Goal: Information Seeking & Learning: Learn about a topic

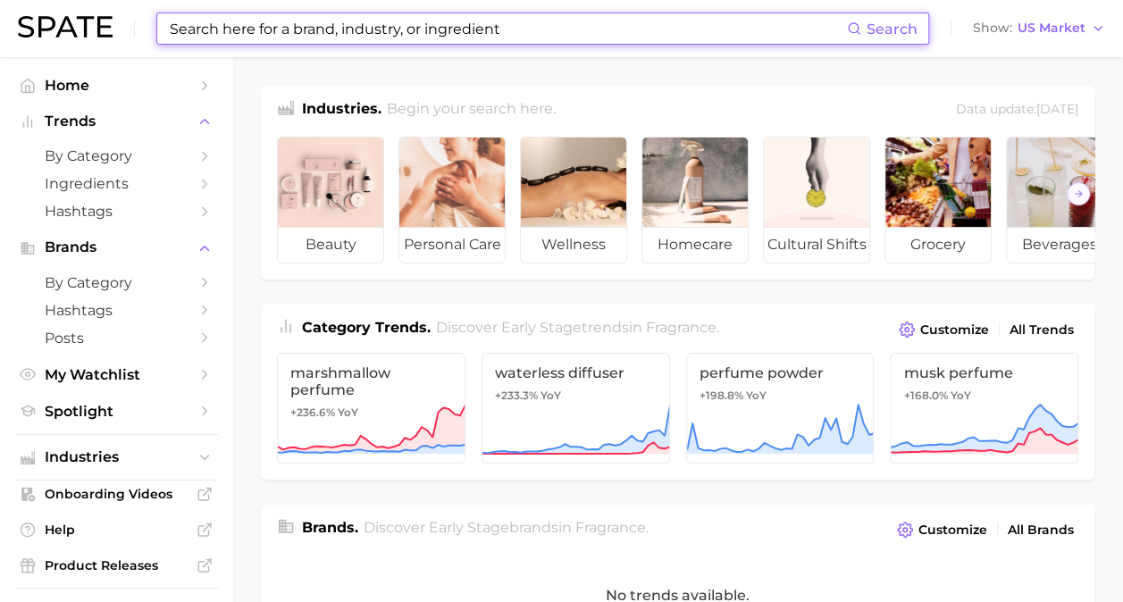
click at [709, 16] on input at bounding box center [507, 28] width 679 height 30
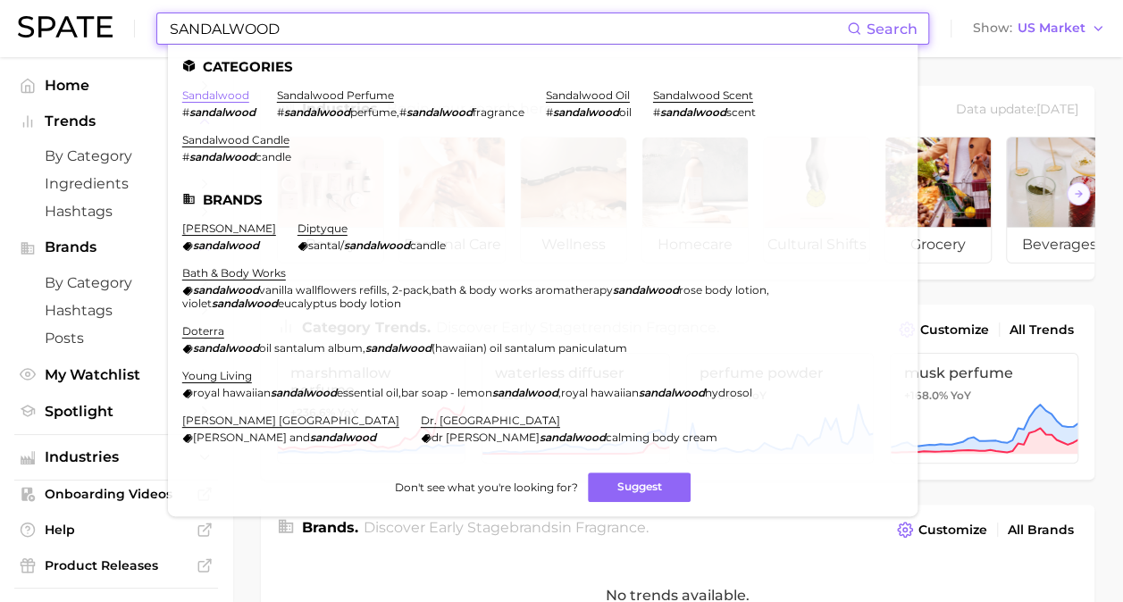
type input "SANDALWOOD"
click at [203, 98] on link "sandalwood" at bounding box center [215, 94] width 67 height 13
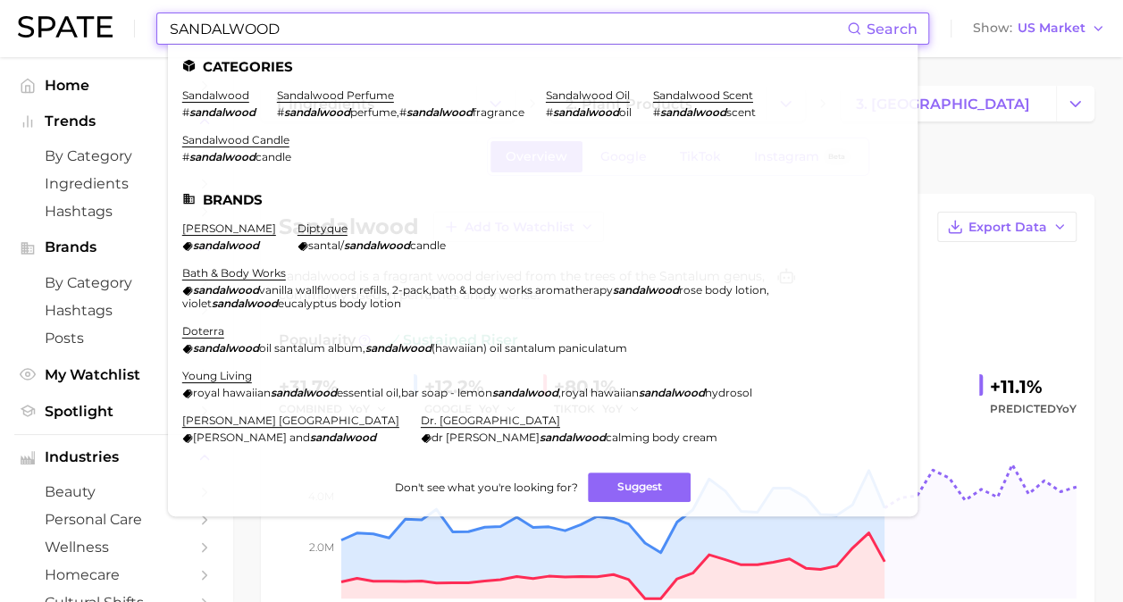
click at [341, 36] on input "SANDALWOOD" at bounding box center [507, 28] width 679 height 30
click at [361, 91] on link "sandalwood perfume" at bounding box center [335, 94] width 117 height 13
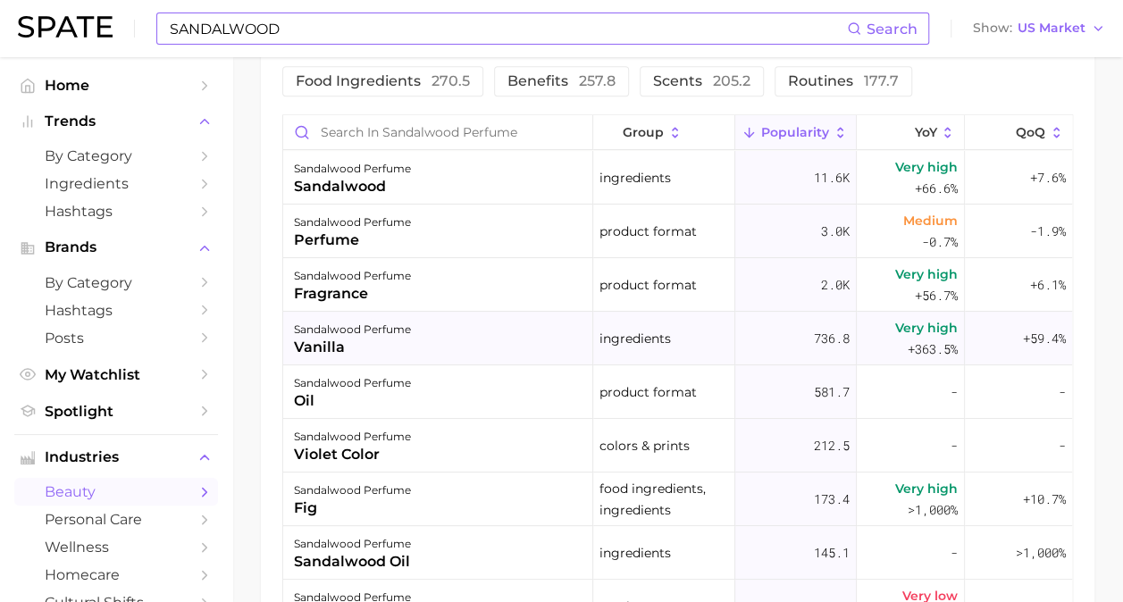
scroll to position [893, 0]
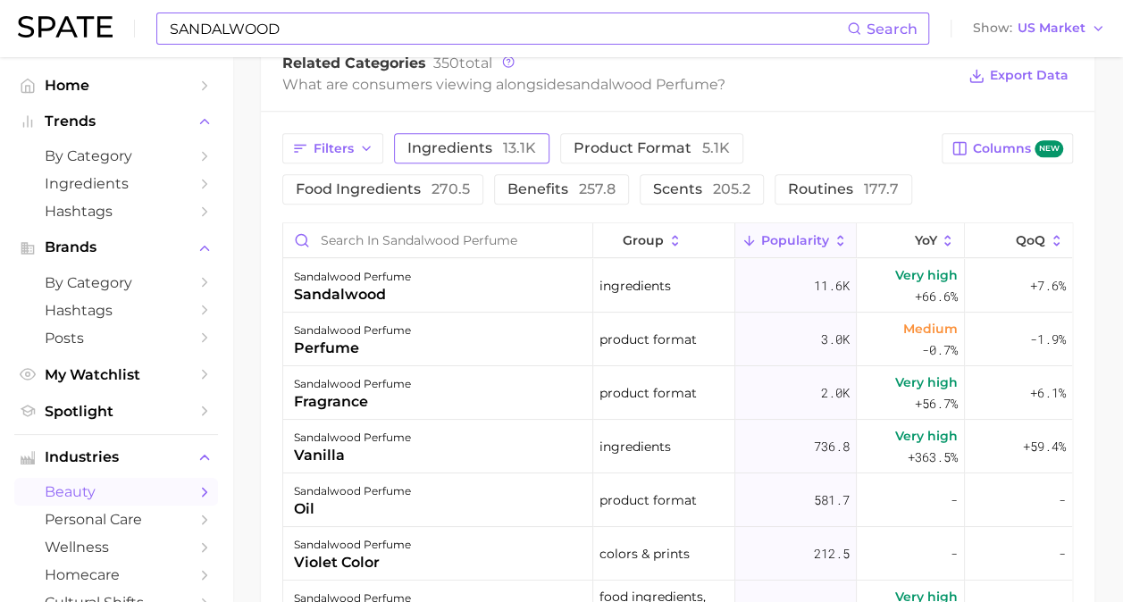
click at [466, 143] on span "ingredients 13.1k" at bounding box center [471, 148] width 129 height 14
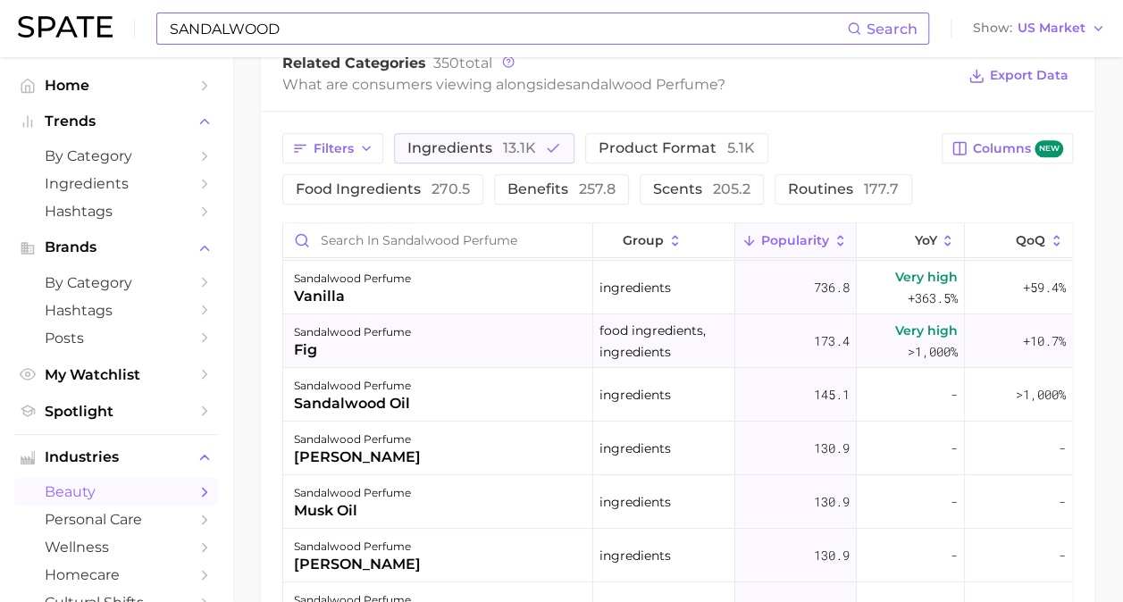
scroll to position [0, 0]
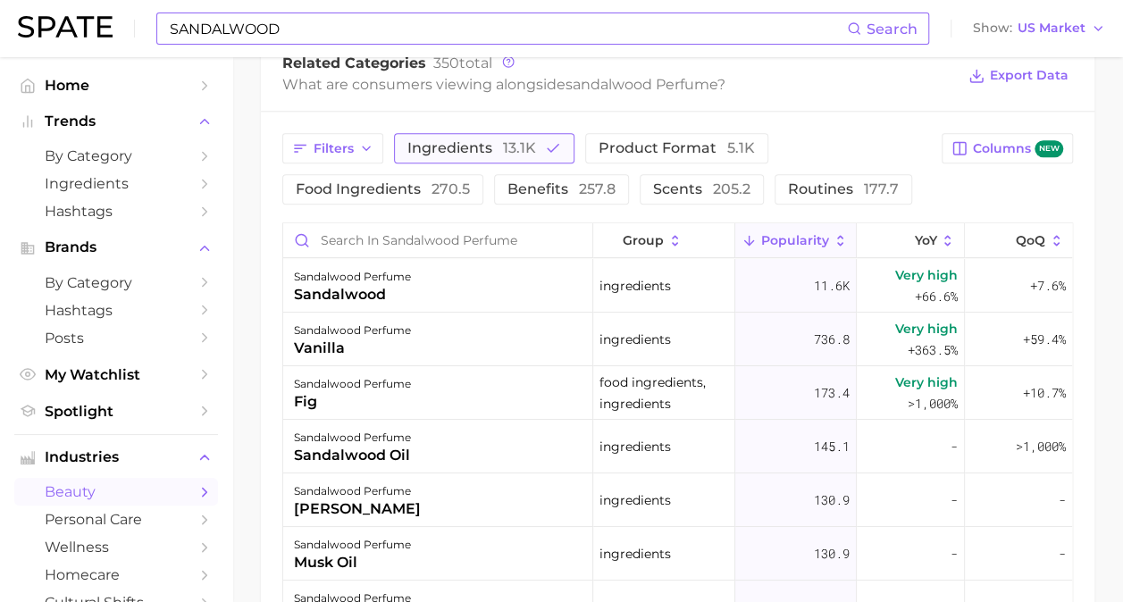
click at [554, 154] on icon "button" at bounding box center [553, 148] width 16 height 16
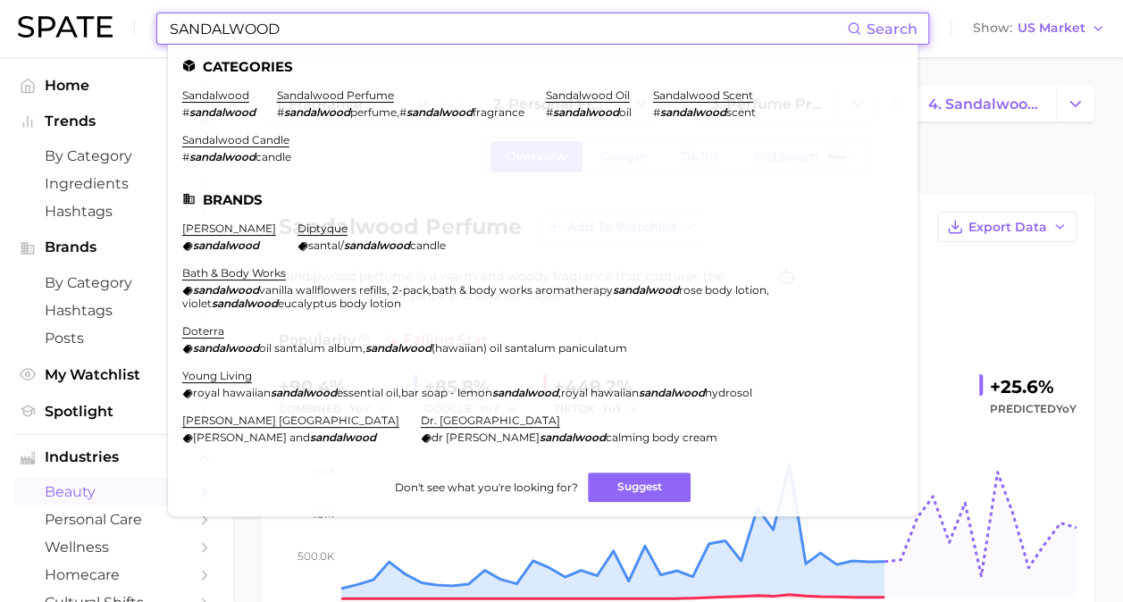
click at [384, 21] on input "SANDALWOOD" at bounding box center [507, 28] width 679 height 30
click at [235, 91] on link "sandalwood" at bounding box center [215, 94] width 67 height 13
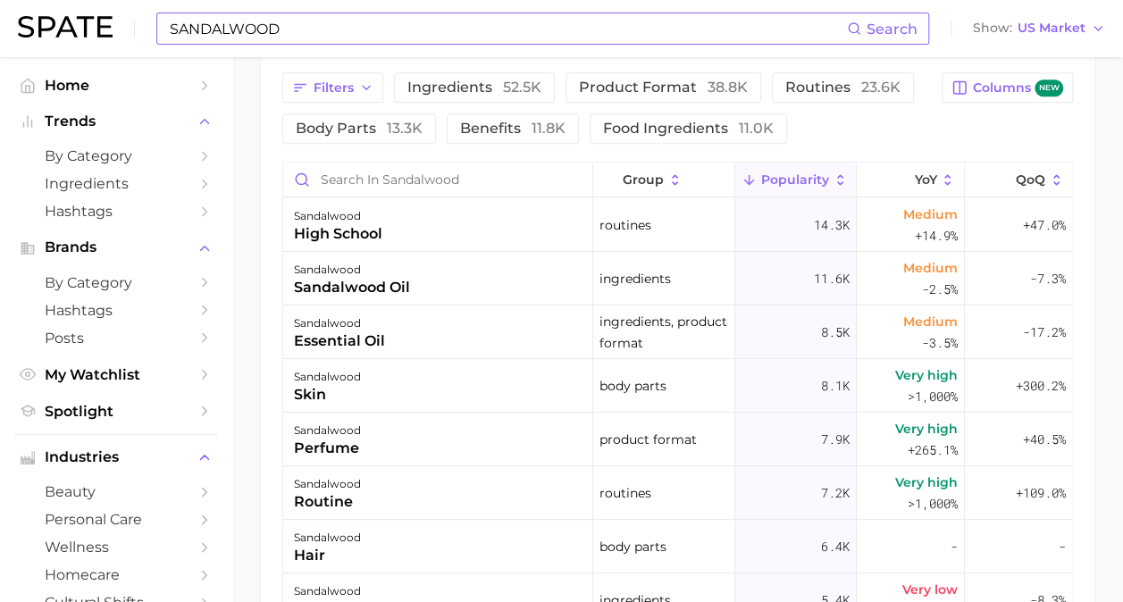
scroll to position [965, 0]
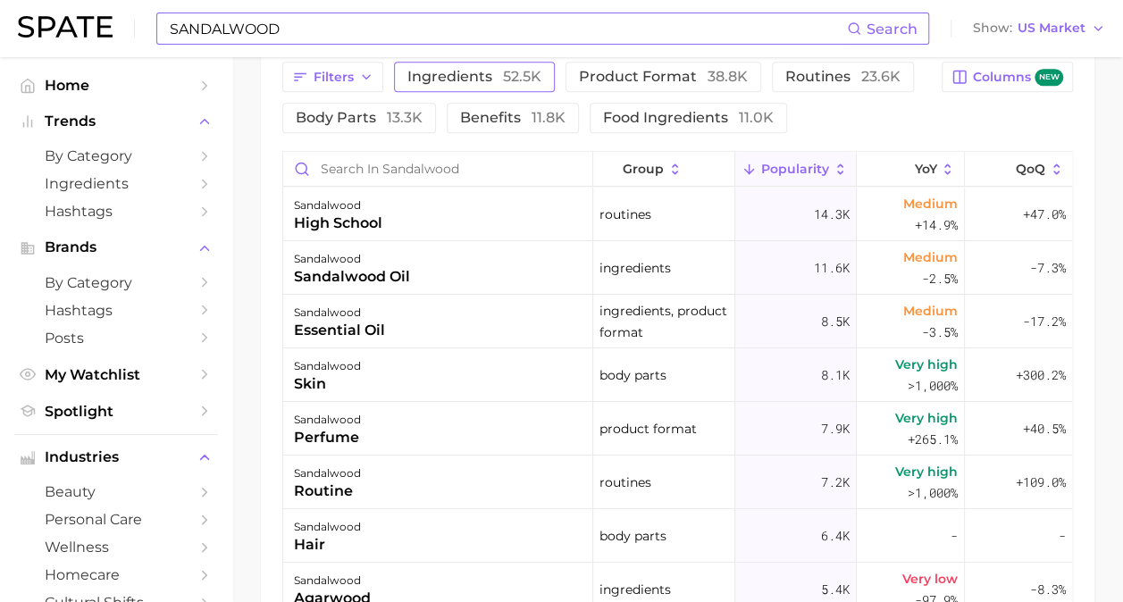
click at [491, 71] on span "ingredients 52.5k" at bounding box center [474, 77] width 134 height 14
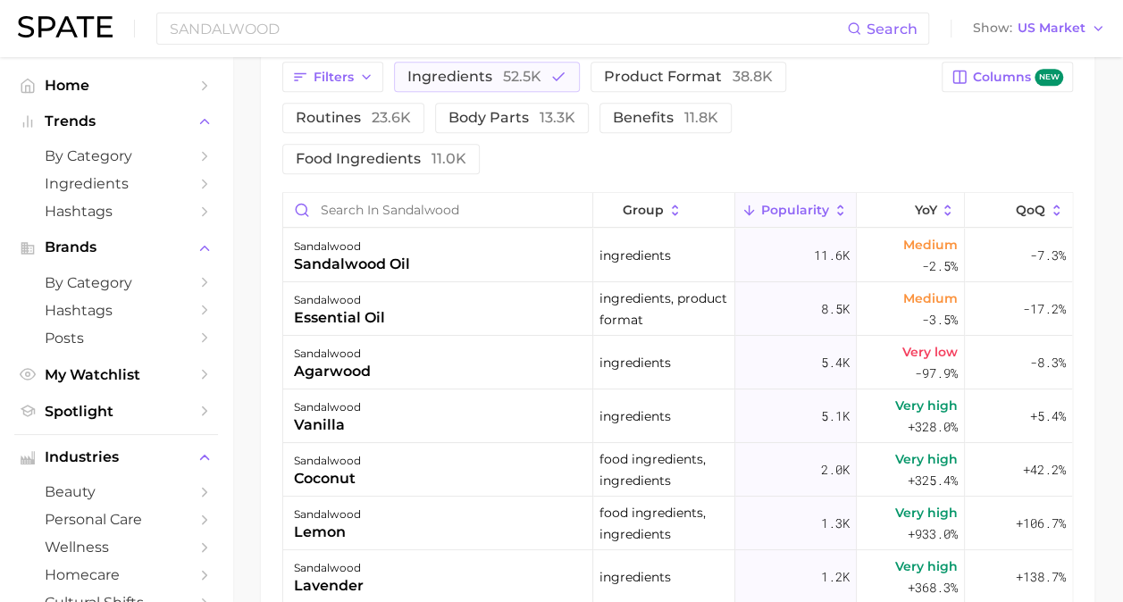
scroll to position [179, 0]
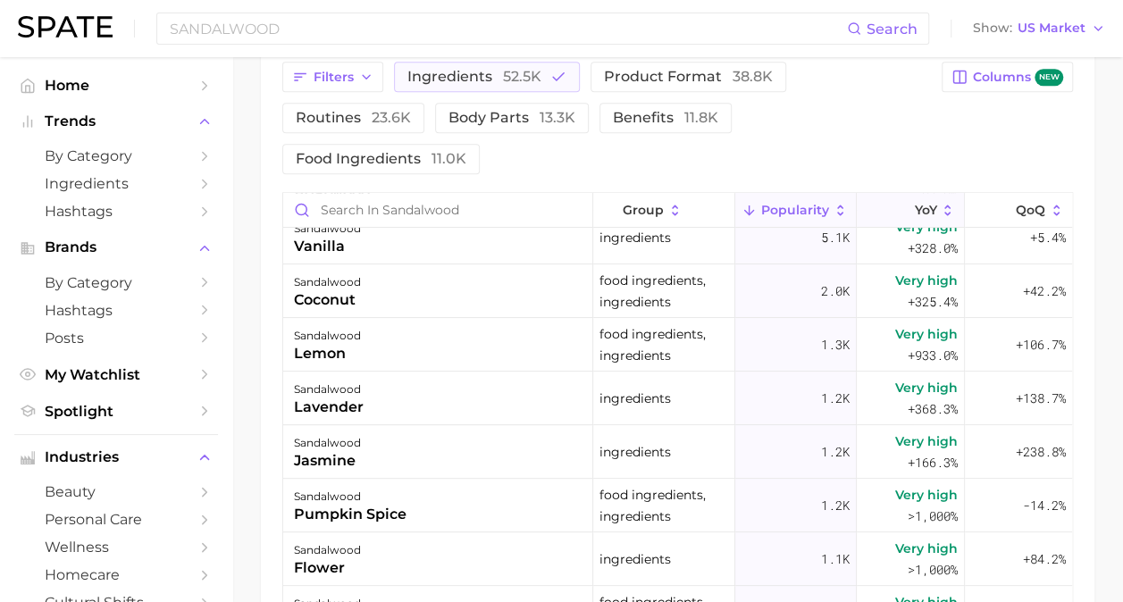
click at [910, 216] on button "YoY" at bounding box center [910, 210] width 107 height 35
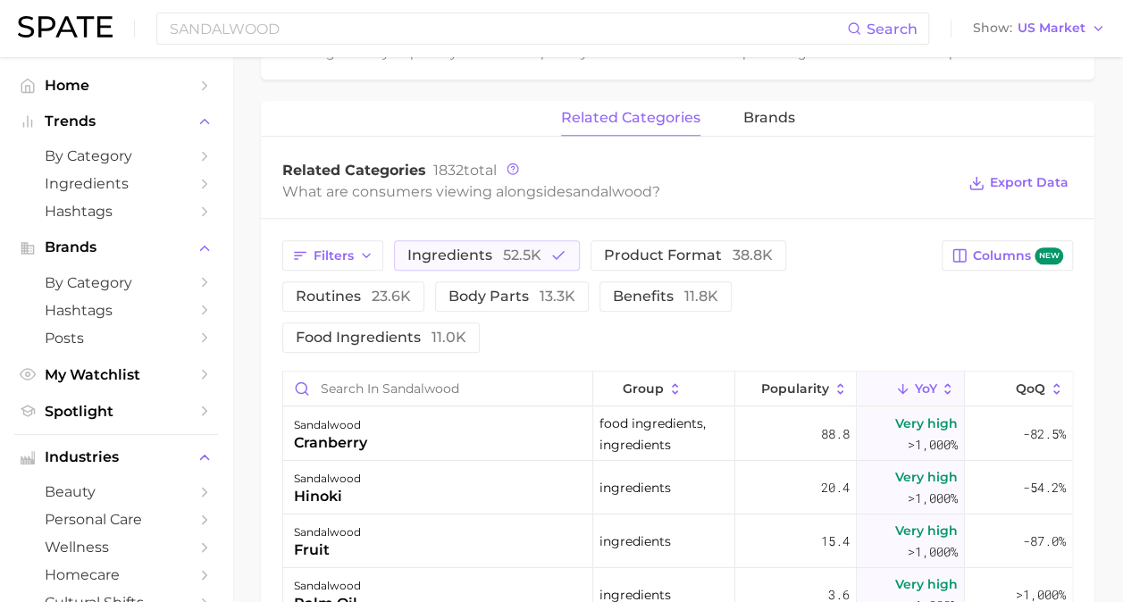
scroll to position [965, 0]
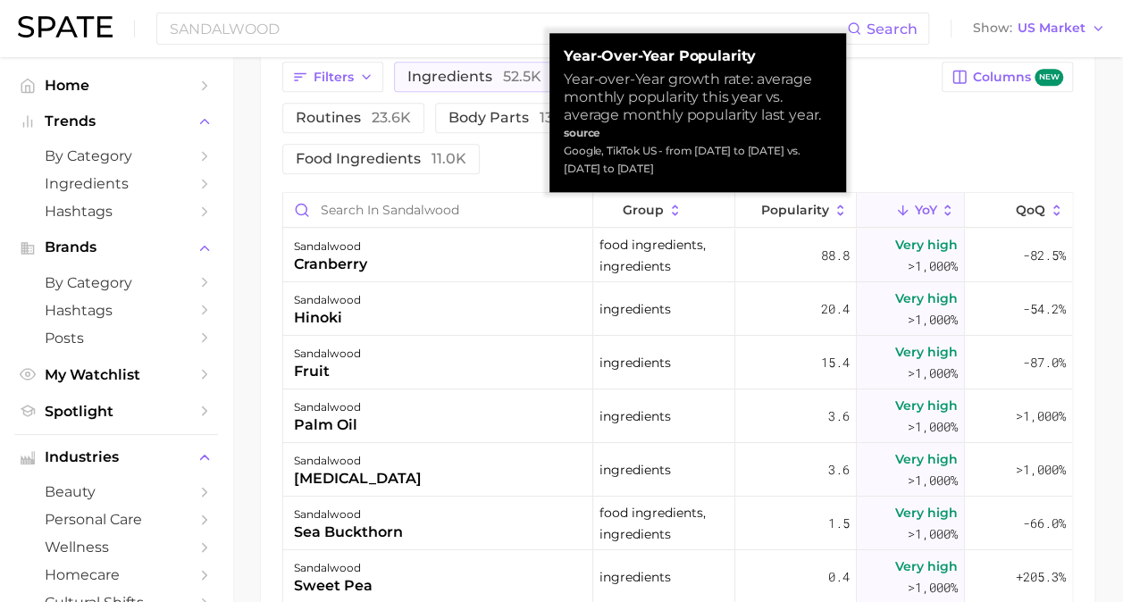
click at [913, 220] on button "YoY" at bounding box center [910, 210] width 107 height 35
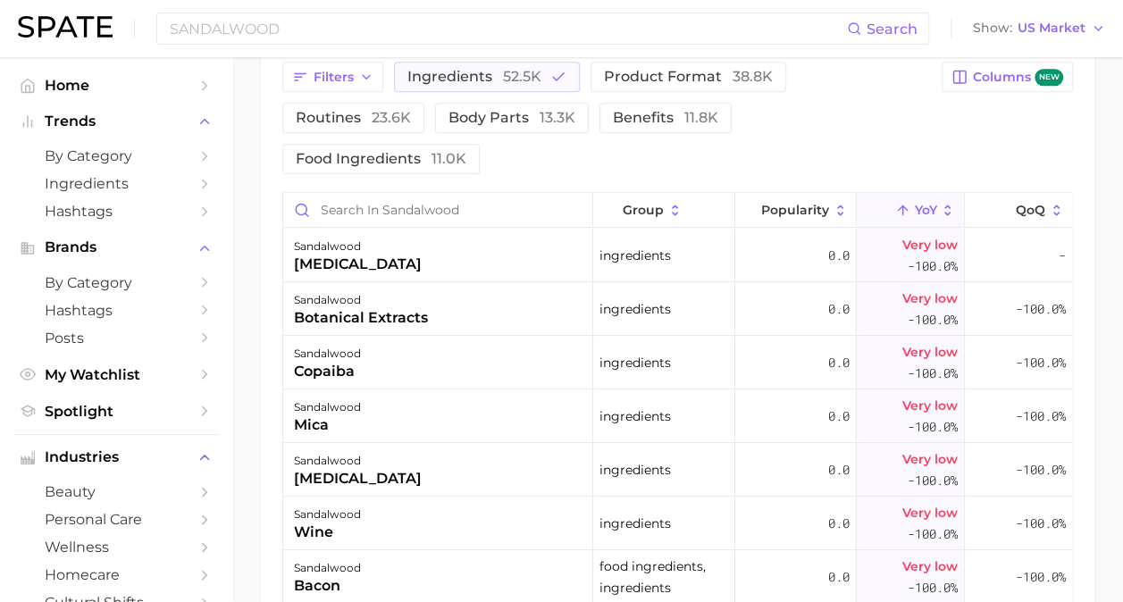
click at [926, 211] on button "YoY" at bounding box center [910, 210] width 107 height 35
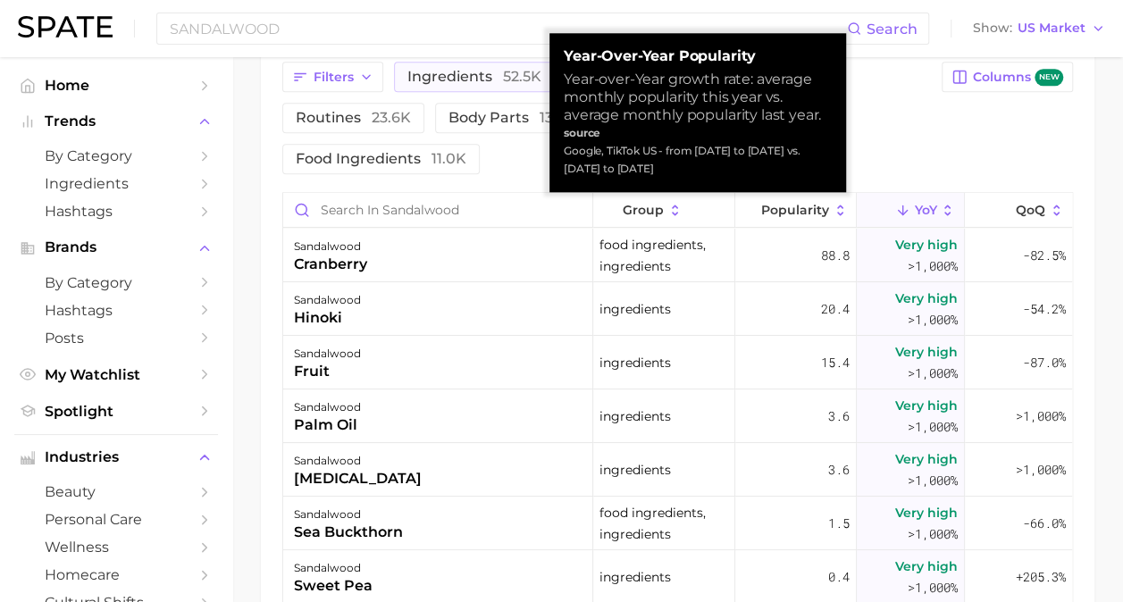
click at [945, 212] on icon at bounding box center [948, 210] width 6 height 11
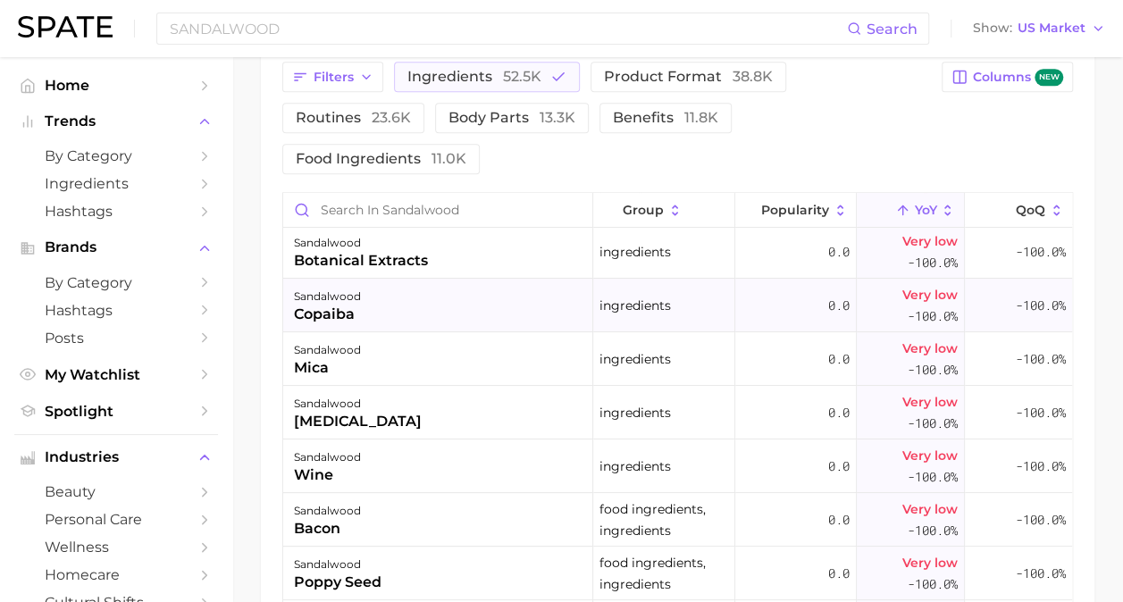
scroll to position [0, 0]
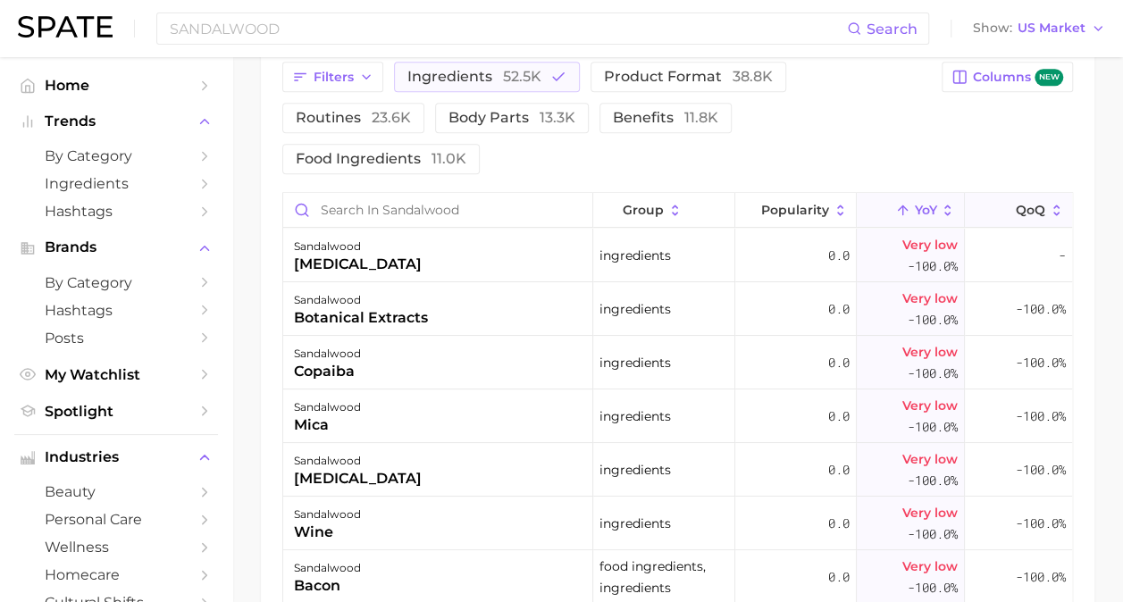
click at [1049, 204] on icon at bounding box center [1057, 211] width 16 height 16
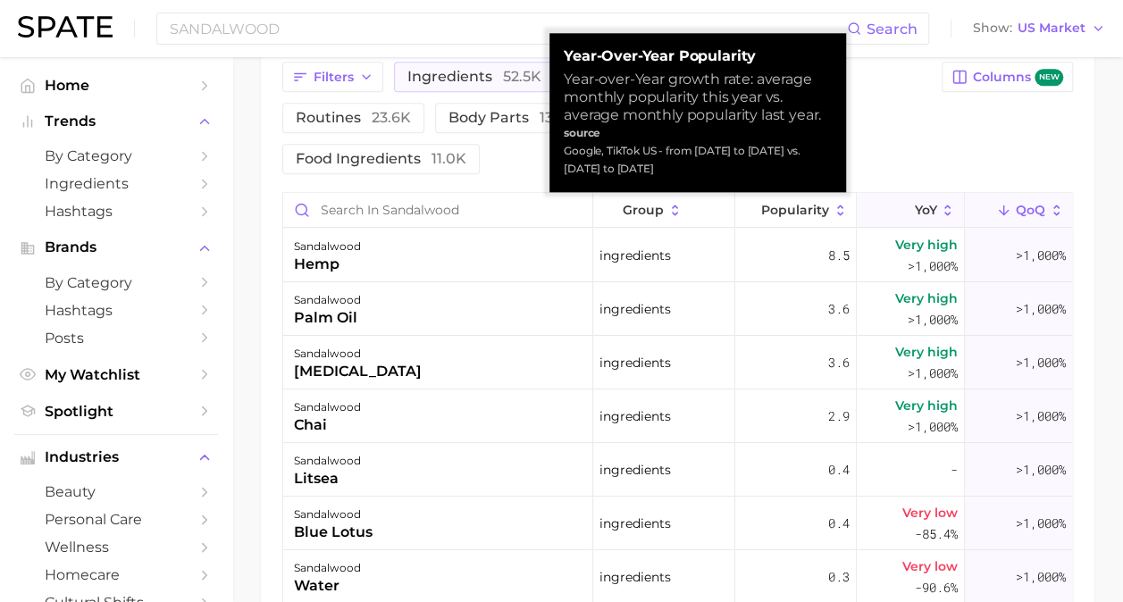
click at [940, 208] on icon at bounding box center [948, 211] width 16 height 16
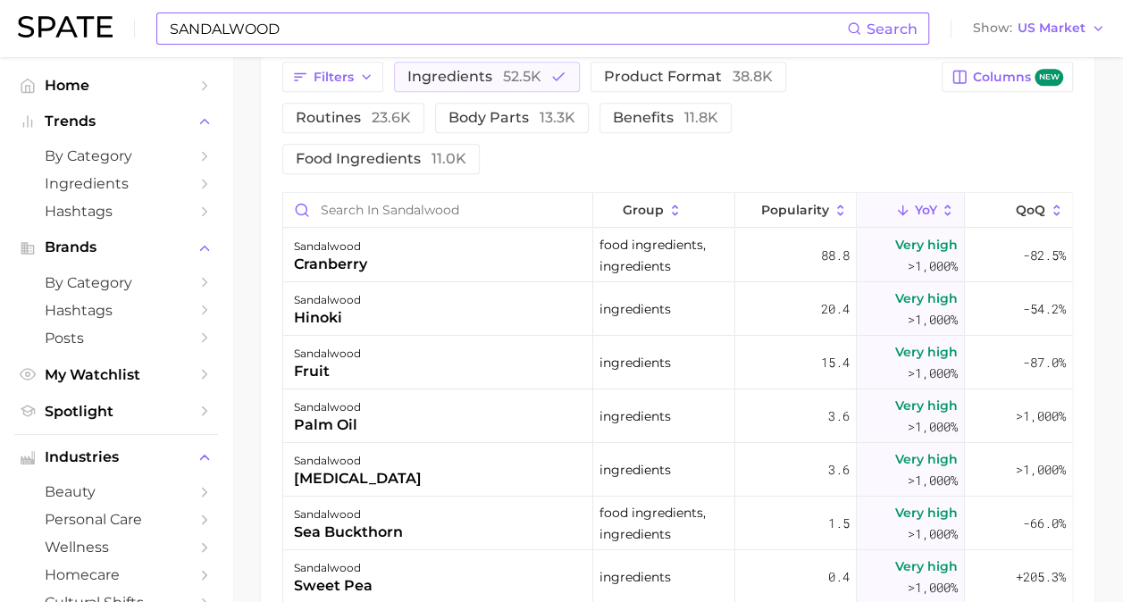
click at [370, 30] on input "SANDALWOOD" at bounding box center [507, 28] width 679 height 30
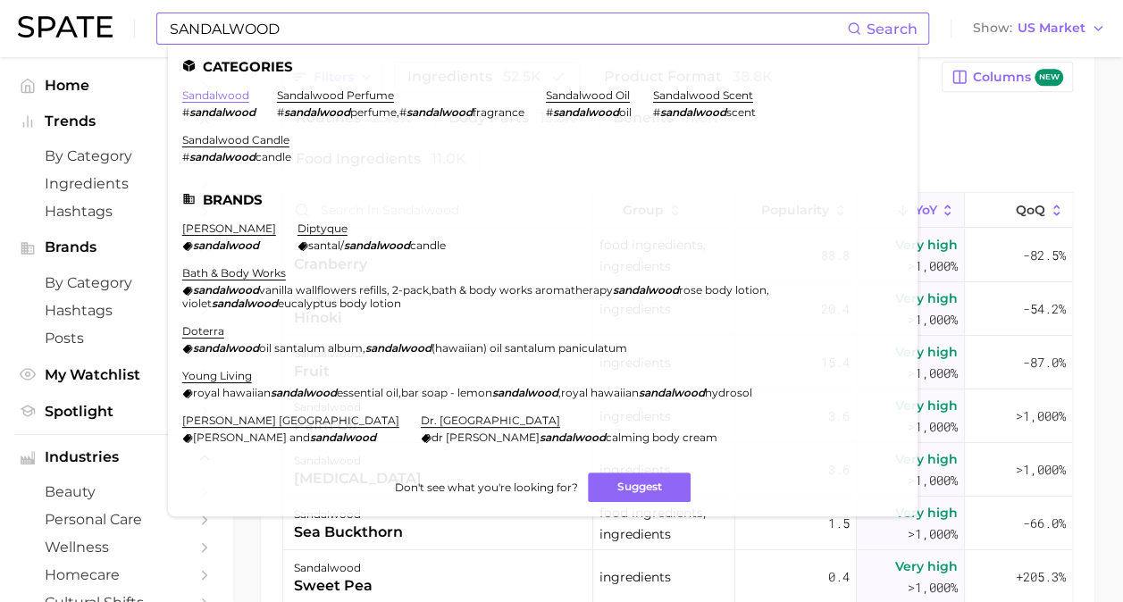
click at [231, 98] on link "sandalwood" at bounding box center [215, 94] width 67 height 13
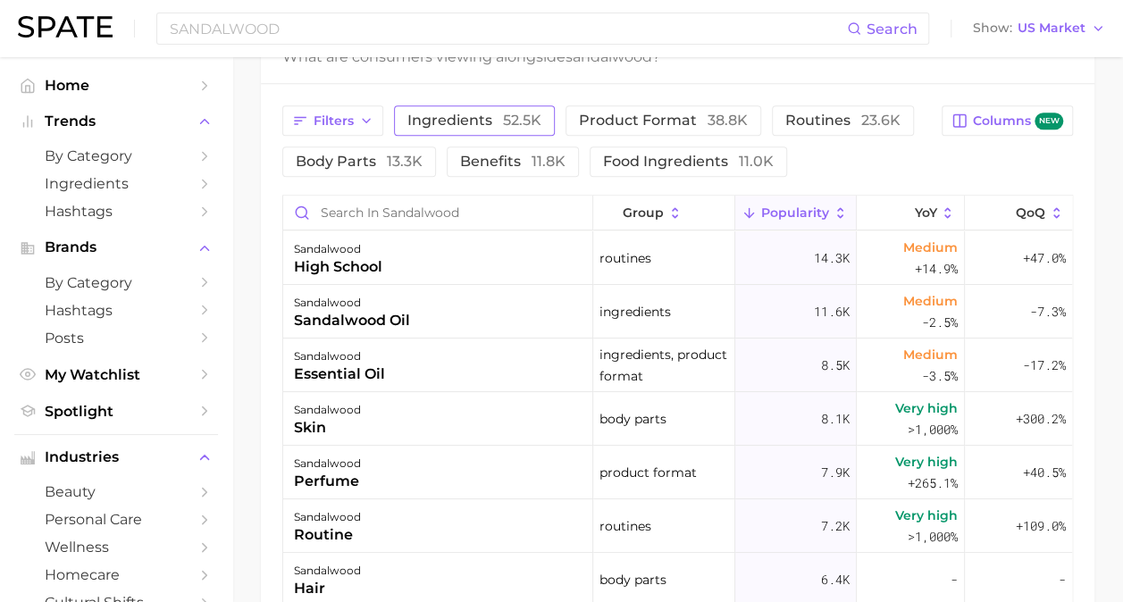
scroll to position [893, 0]
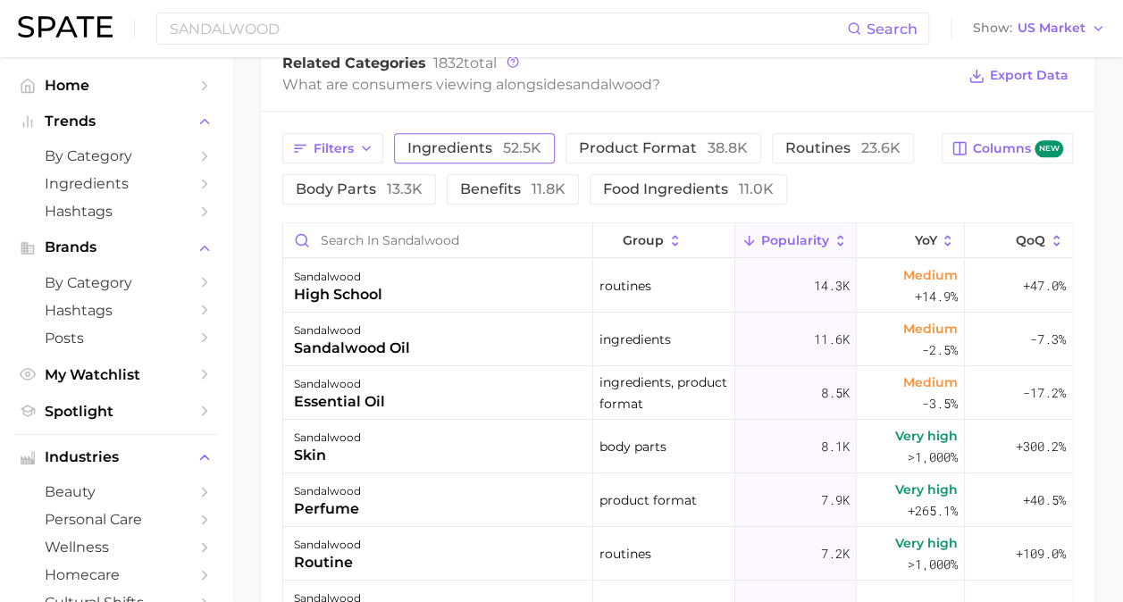
click at [491, 154] on span "ingredients 52.5k" at bounding box center [474, 148] width 134 height 14
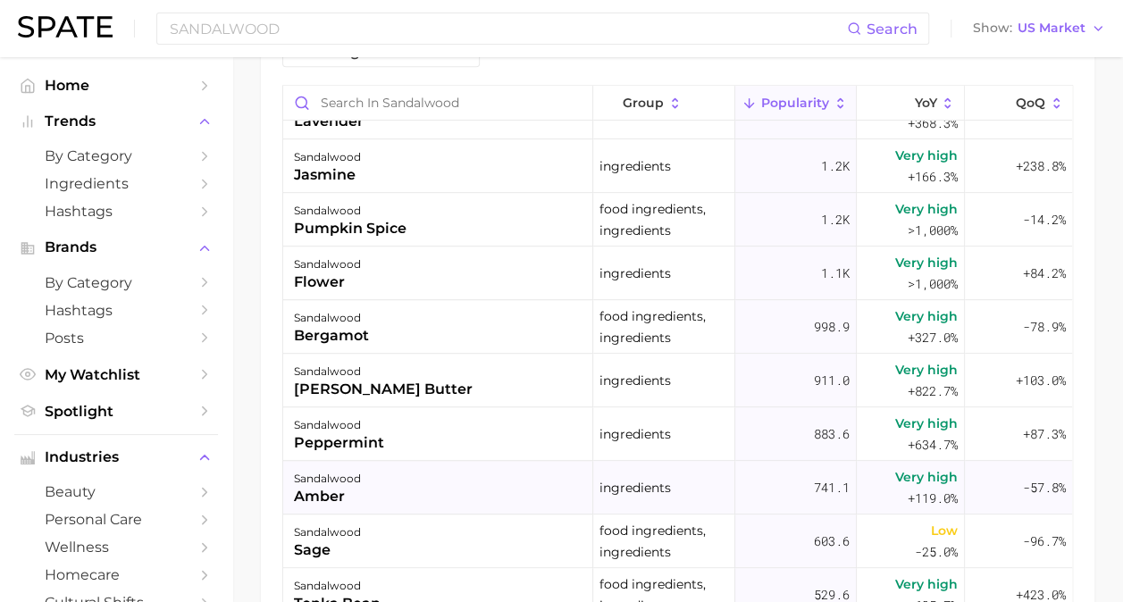
scroll to position [447, 0]
